Goal: Find specific page/section: Find specific page/section

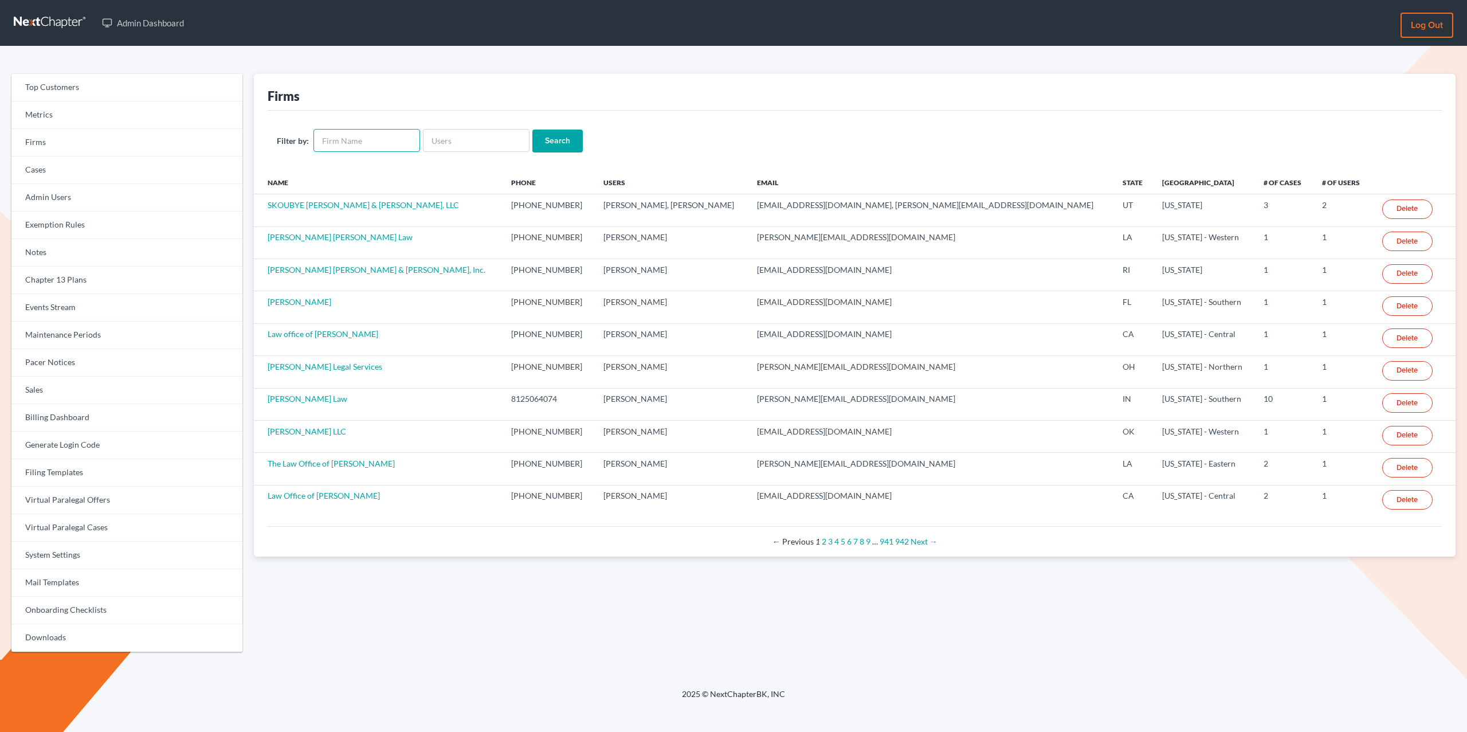
click at [343, 134] on input "text" at bounding box center [366, 140] width 107 height 23
paste input "The Rothbloom Law Firm"
type input "The Rothbloom Law Firm"
click at [532, 130] on input "Search" at bounding box center [557, 141] width 50 height 23
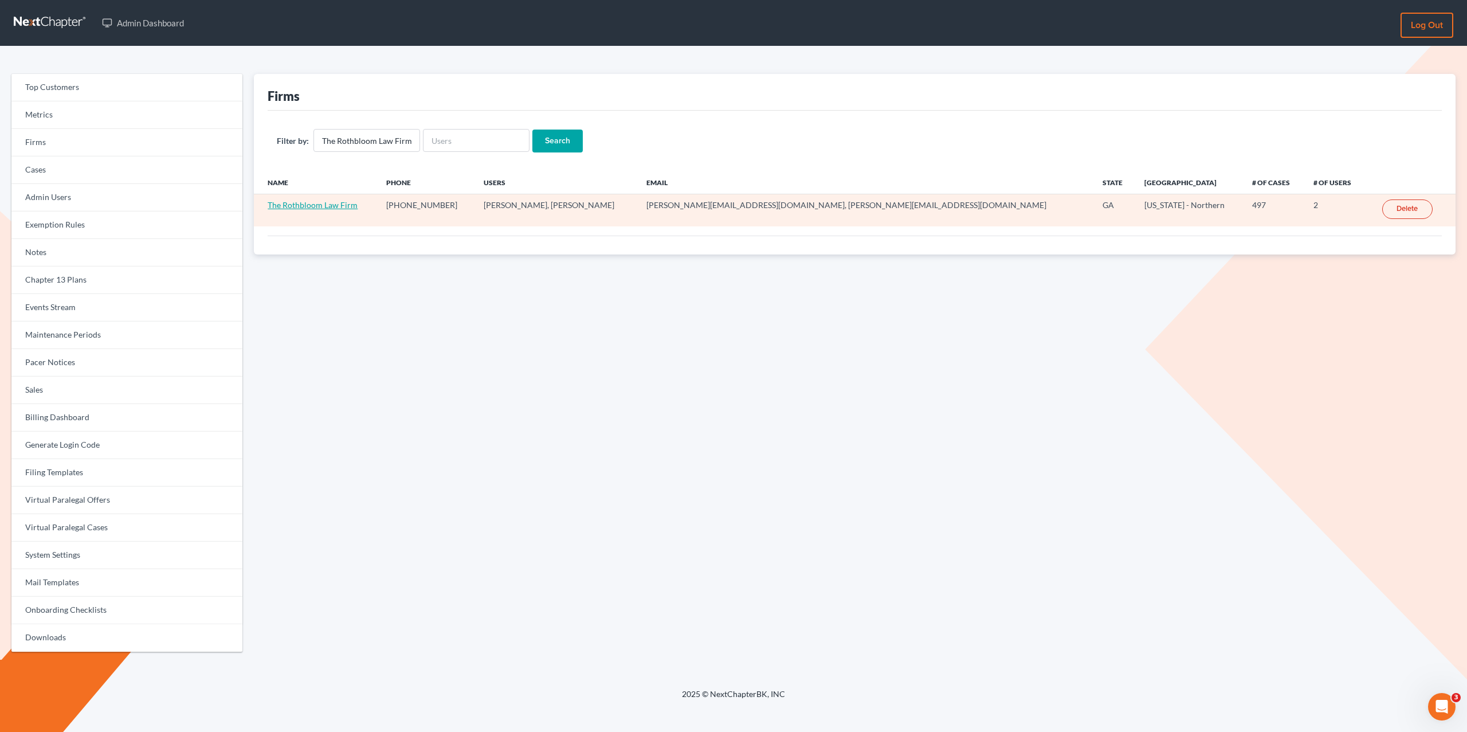
click at [299, 205] on link "The Rothbloom Law Firm" at bounding box center [313, 205] width 90 height 10
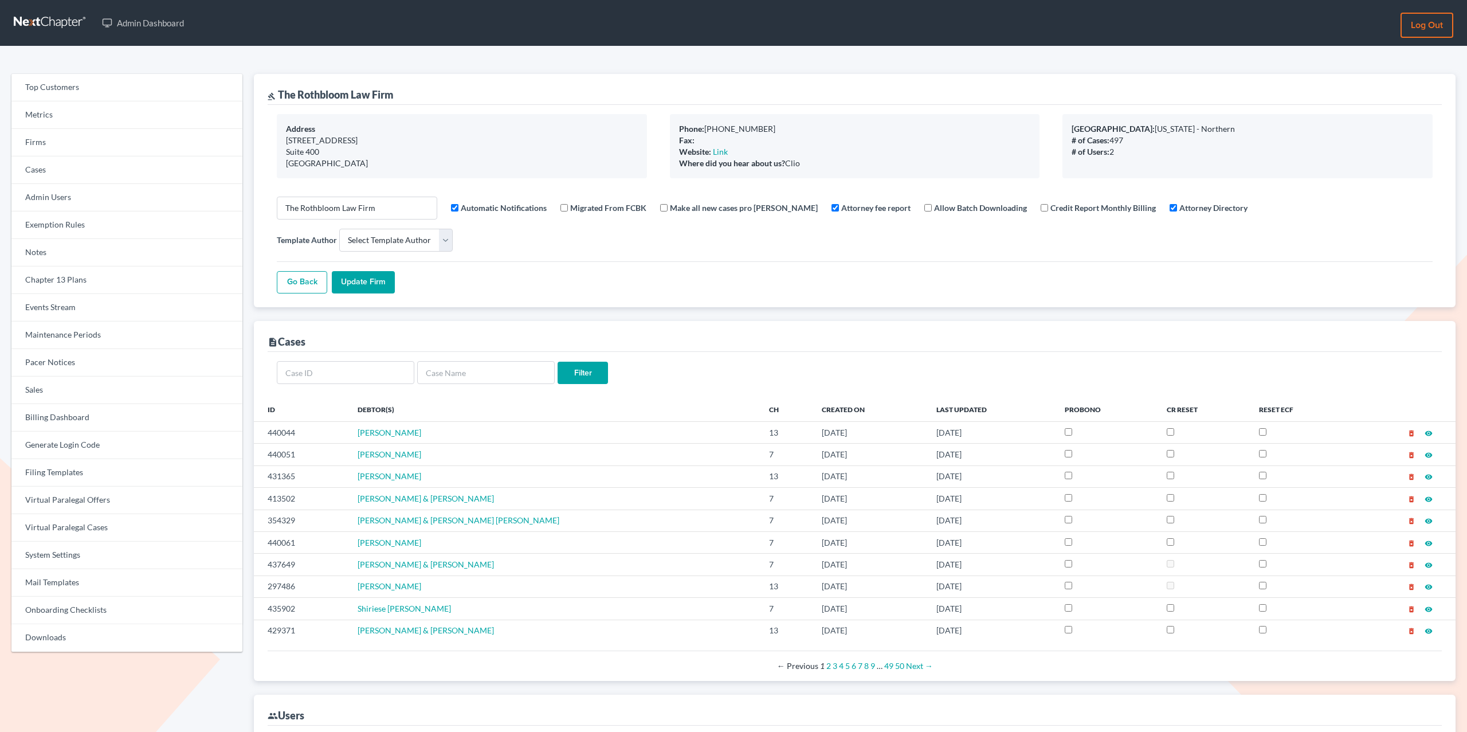
select select
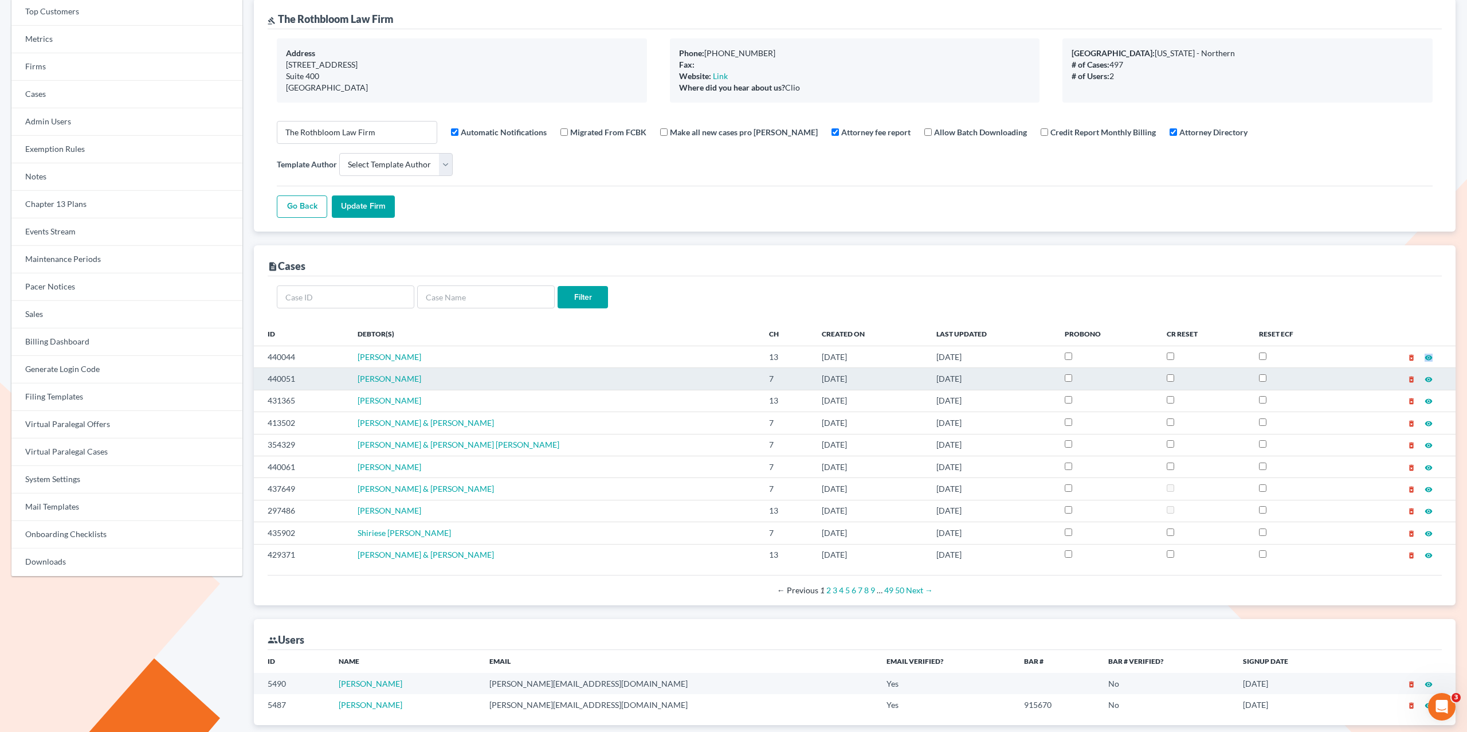
scroll to position [30, 0]
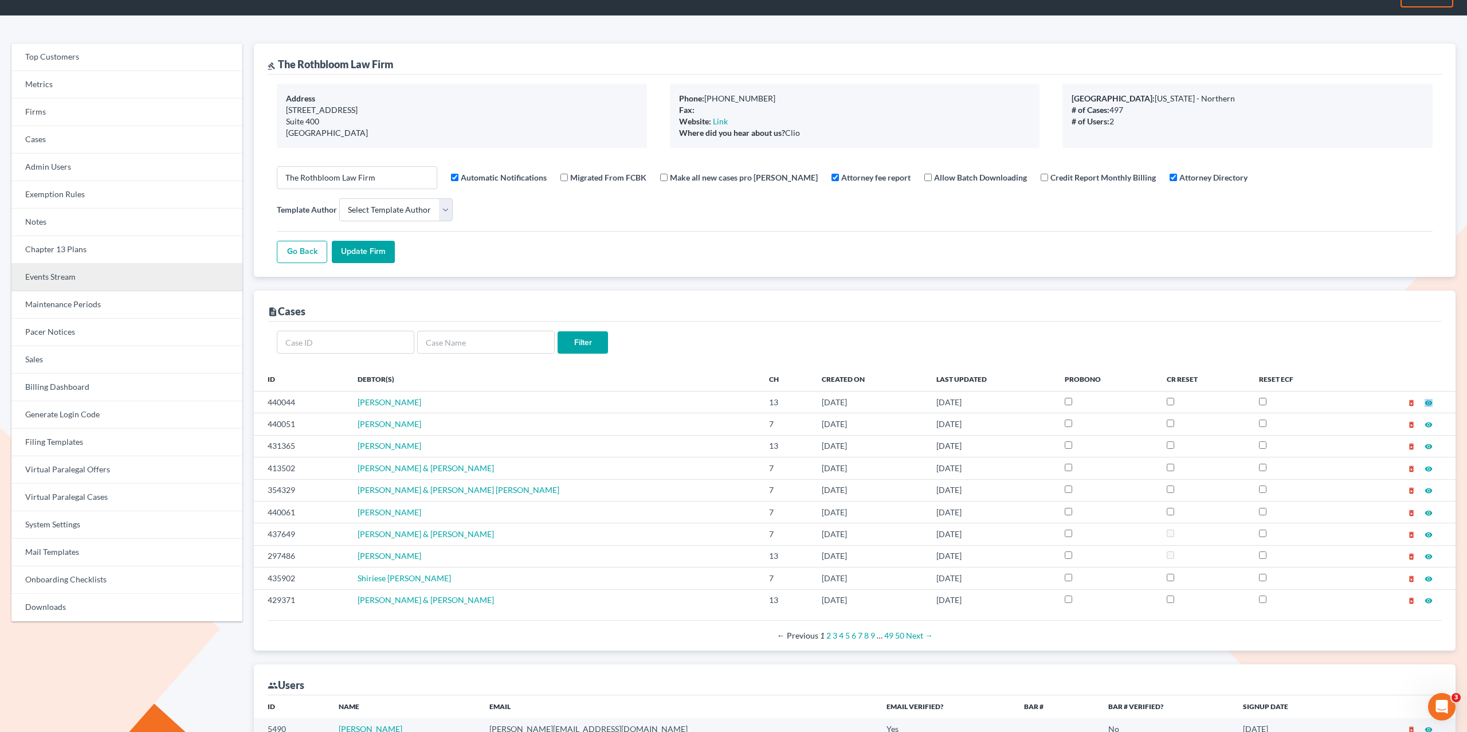
click at [56, 274] on link "Events Stream" at bounding box center [126, 278] width 231 height 28
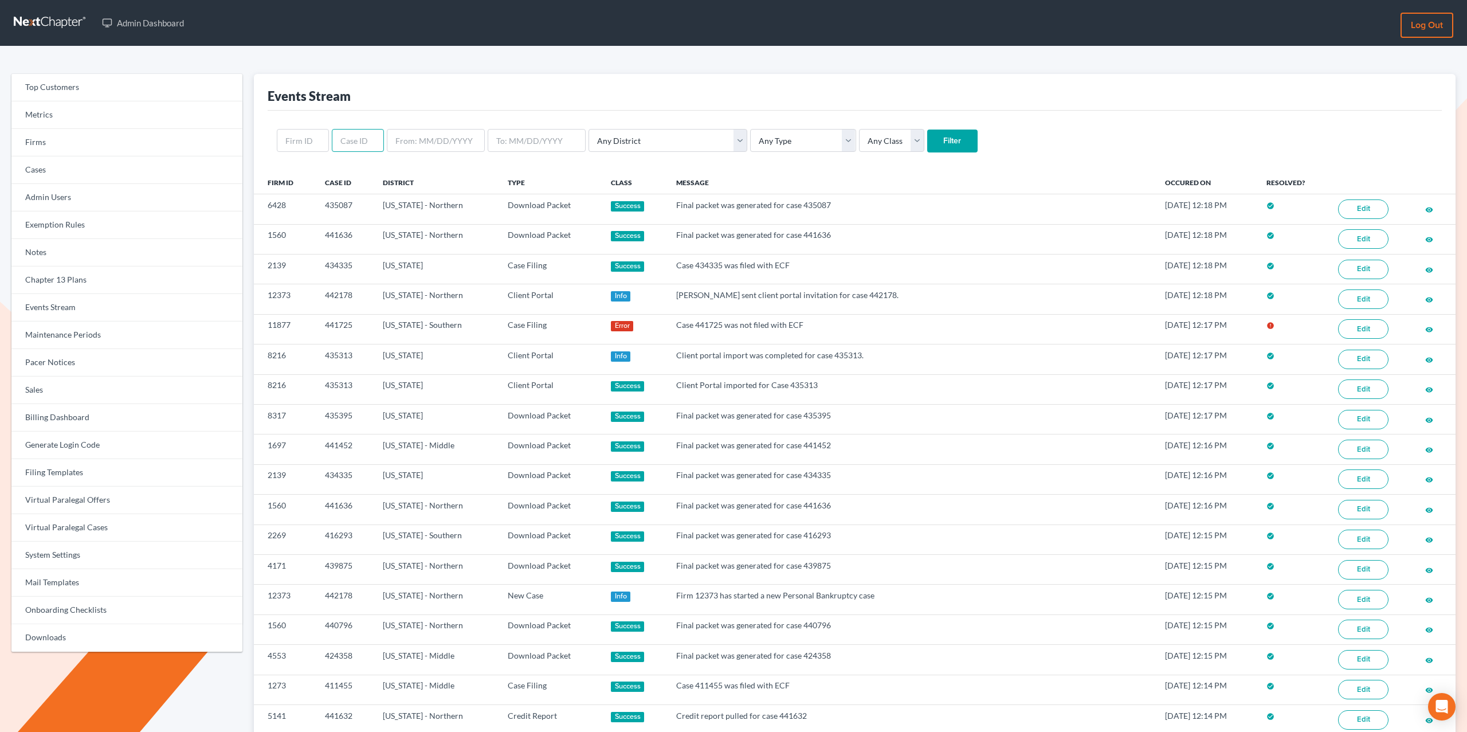
click at [353, 138] on input "text" at bounding box center [358, 140] width 52 height 23
type input "440189"
click at [927, 130] on input "Filter" at bounding box center [952, 141] width 50 height 23
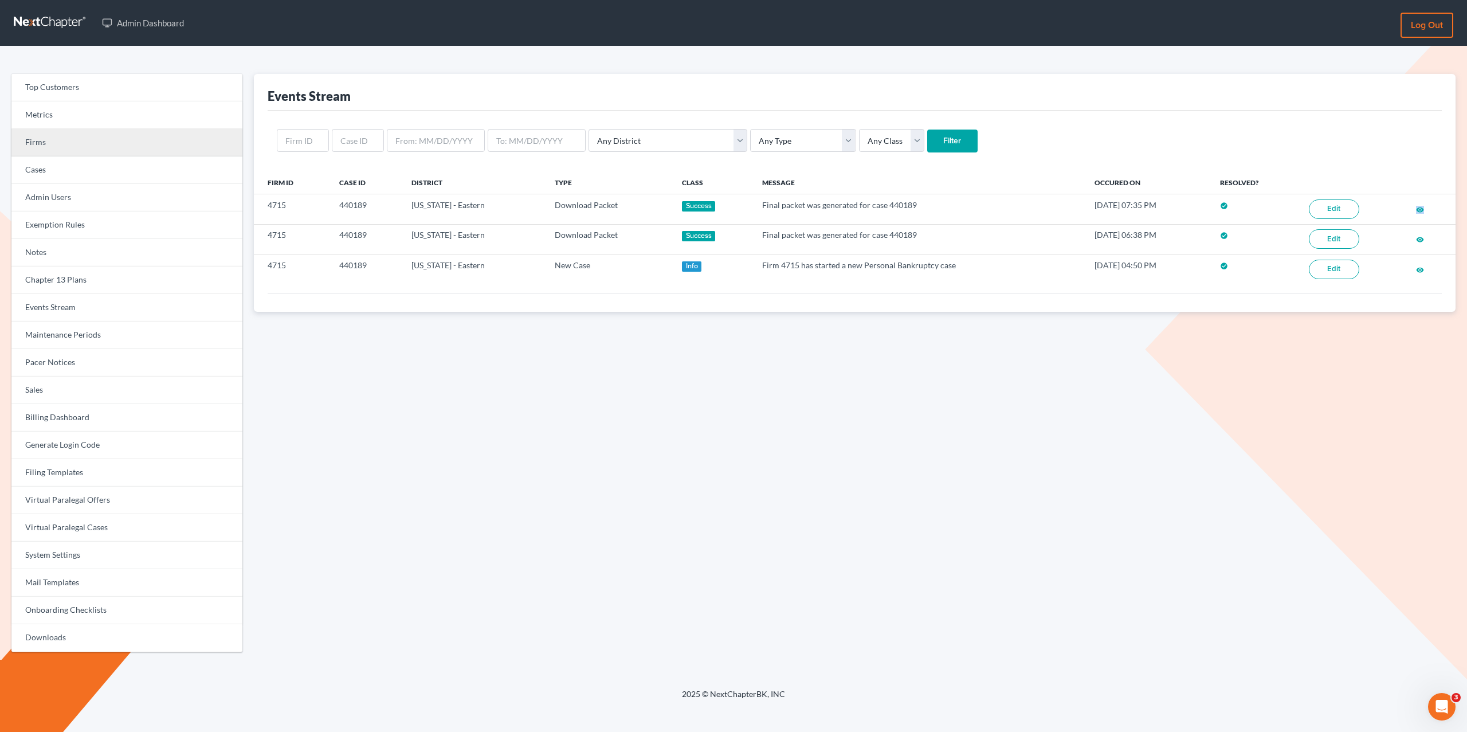
click at [49, 149] on link "Firms" at bounding box center [126, 143] width 231 height 28
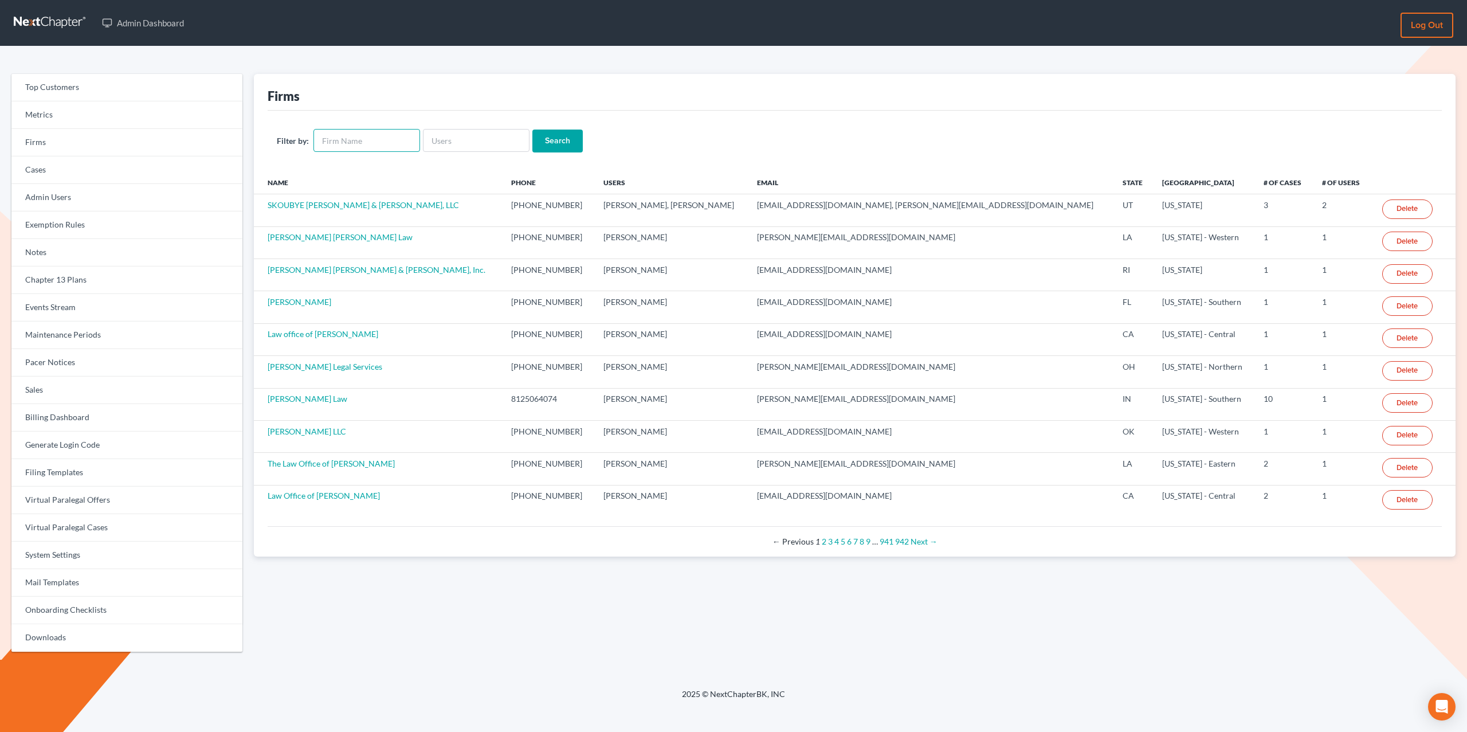
click at [350, 147] on input "text" at bounding box center [366, 140] width 107 height 23
paste input "[PERSON_NAME], P.C."
type input "[PERSON_NAME], P.C."
click at [532, 130] on input "Search" at bounding box center [557, 141] width 50 height 23
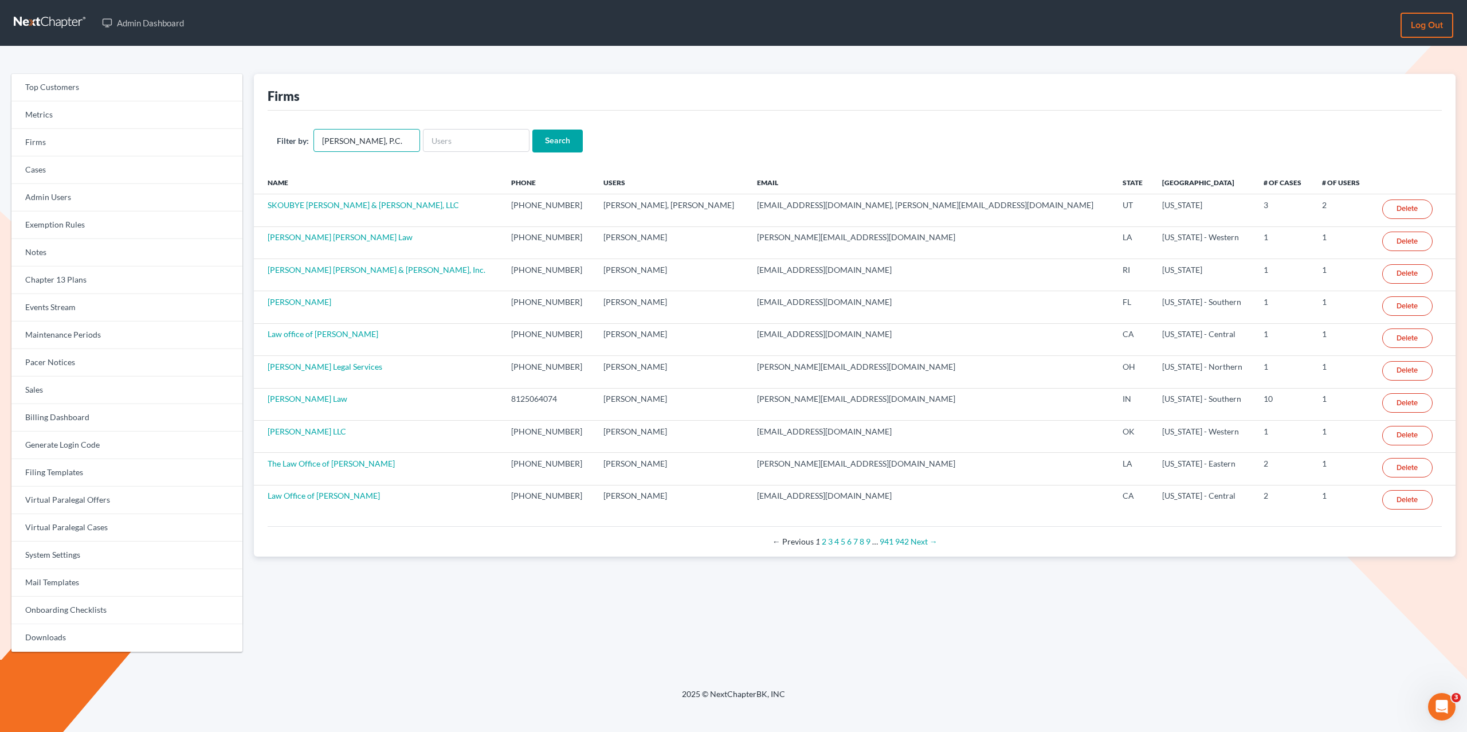
scroll to position [0, 0]
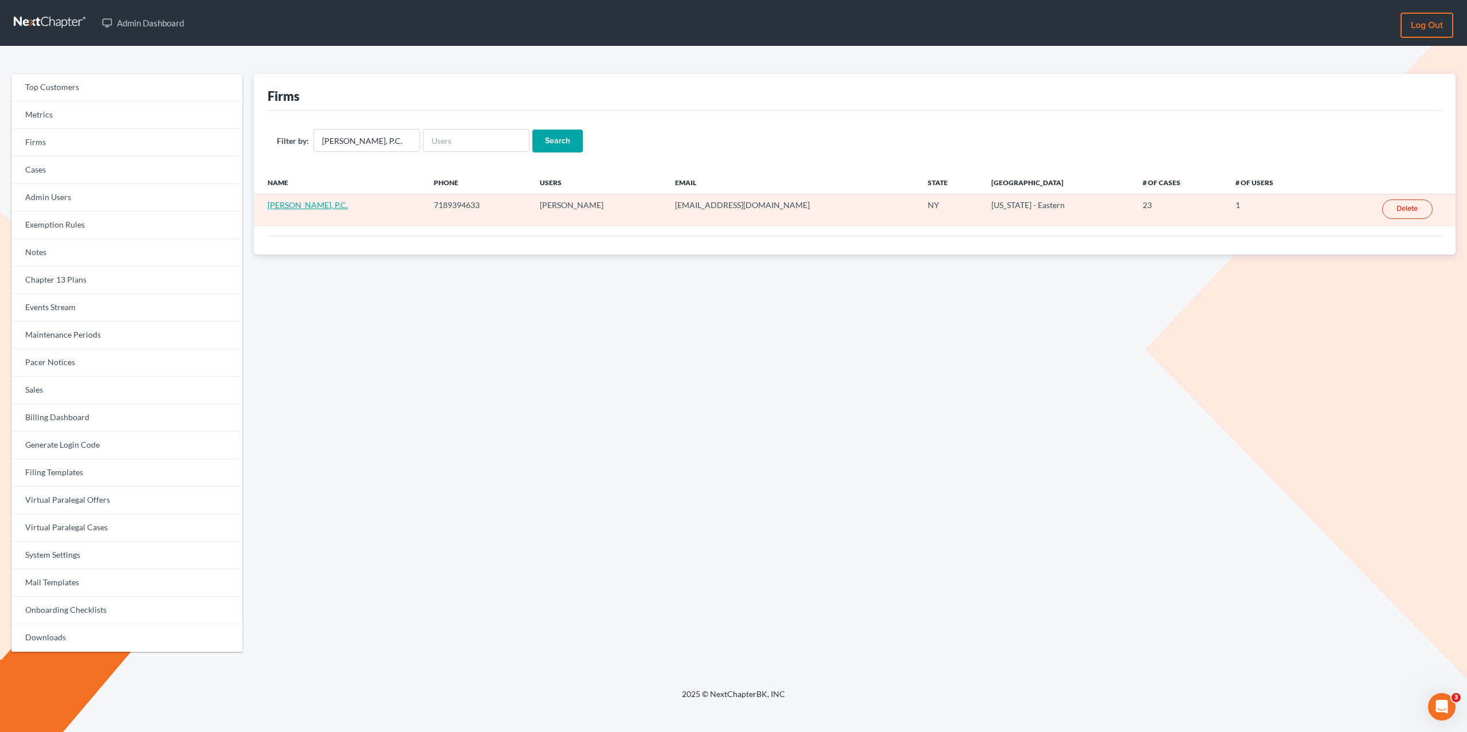
scroll to position [3, 0]
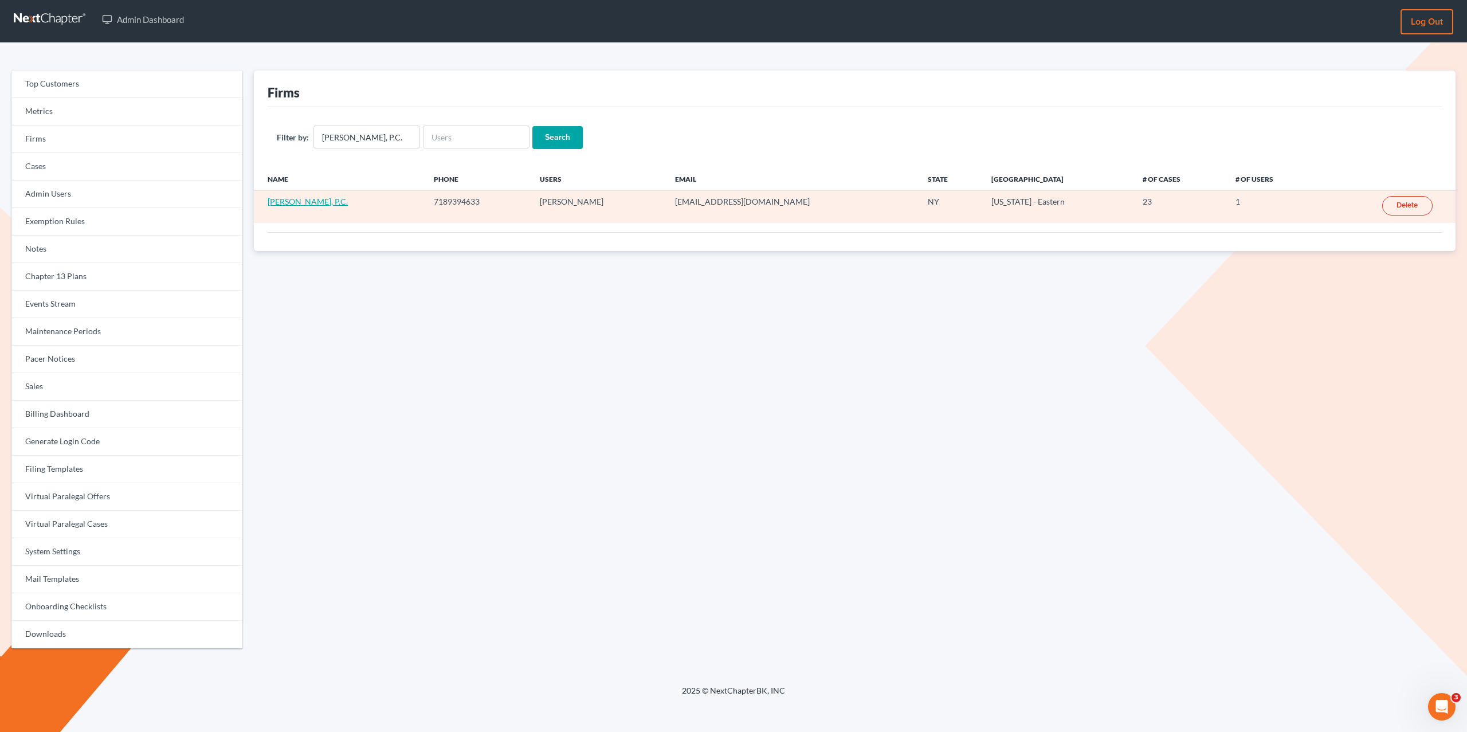
click at [342, 205] on link "[PERSON_NAME], P.C." at bounding box center [308, 202] width 80 height 10
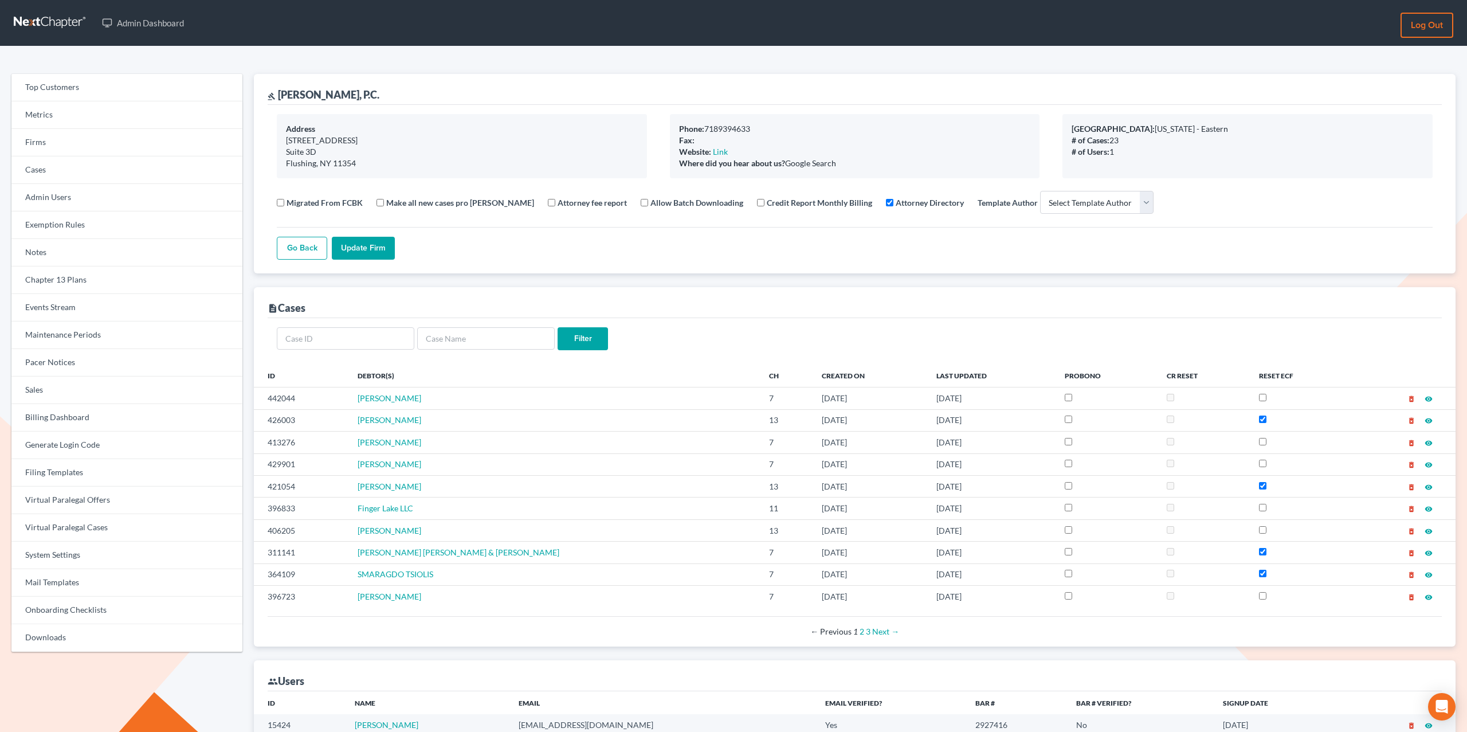
select select
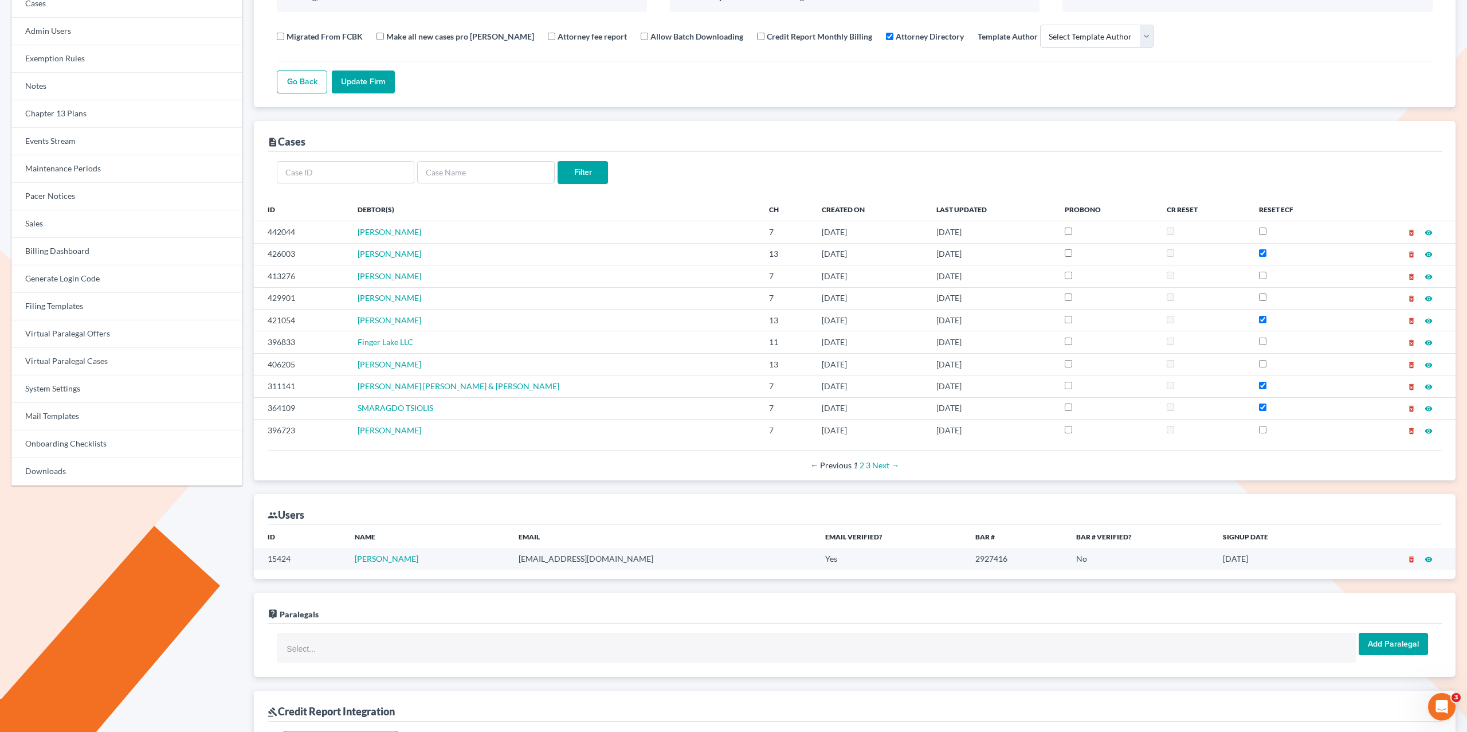
scroll to position [241, 0]
